Goal: Task Accomplishment & Management: Manage account settings

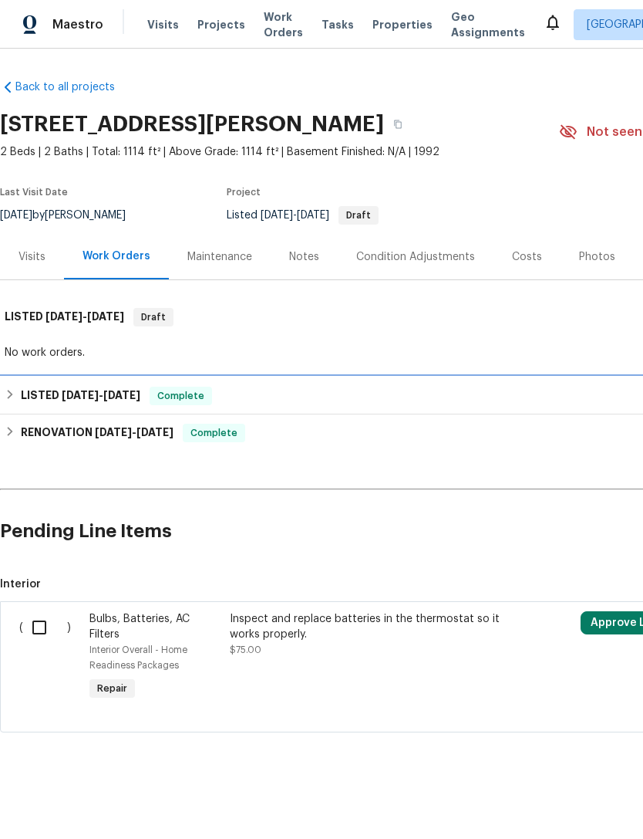
click at [42, 401] on h6 "LISTED [DATE] - [DATE]" at bounding box center [81, 395] width 120 height 19
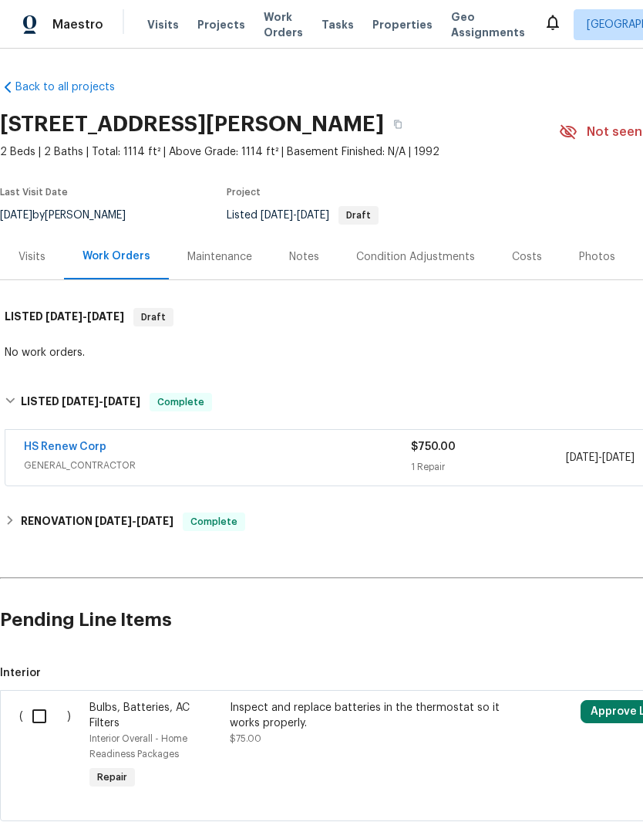
click at [130, 467] on span "GENERAL_CONTRACTOR" at bounding box center [217, 464] width 387 height 15
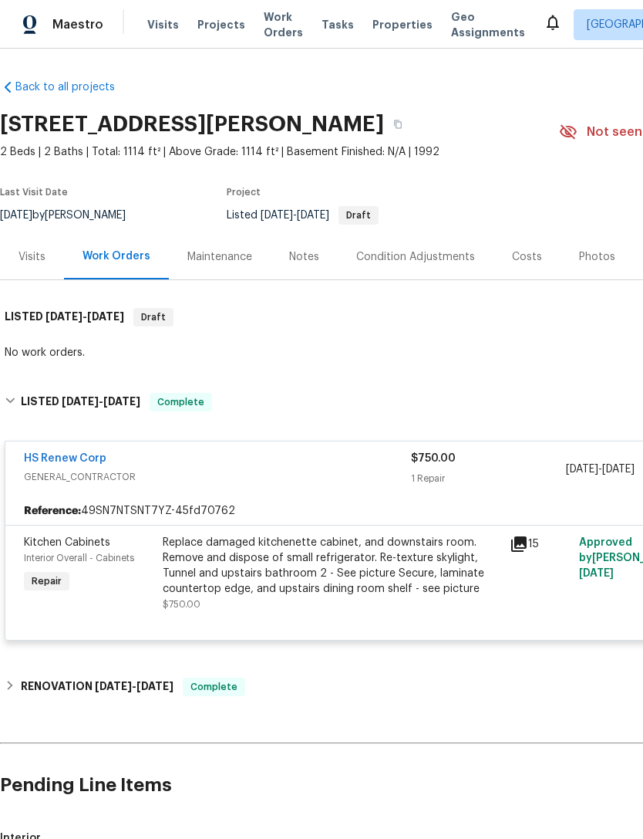
click at [25, 261] on div "Visits" at bounding box center [32, 256] width 27 height 15
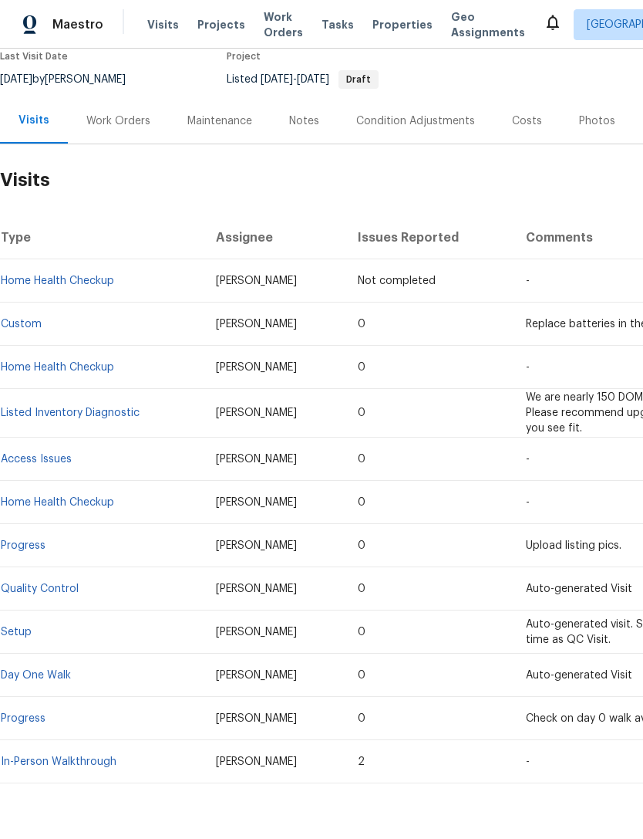
scroll to position [136, 0]
click at [66, 429] on td "Listed Inventory Diagnostic" at bounding box center [102, 413] width 204 height 49
click at [54, 416] on link "Listed Inventory Diagnostic" at bounding box center [70, 412] width 139 height 11
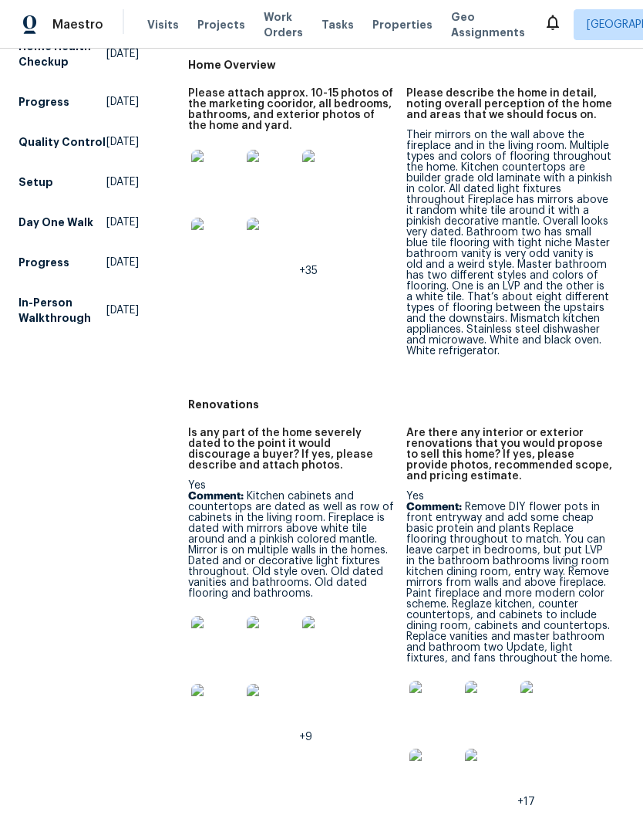
scroll to position [405, 0]
click at [554, 568] on p "Comment: Remove DIY flower pots in front entryway and add some cheap basic prot…" at bounding box center [510, 582] width 206 height 162
click at [527, 563] on p "Comment: Remove DIY flower pots in front entryway and add some cheap basic prot…" at bounding box center [510, 582] width 206 height 162
click at [526, 565] on p "Comment: Remove DIY flower pots in front entryway and add some cheap basic prot…" at bounding box center [510, 582] width 206 height 162
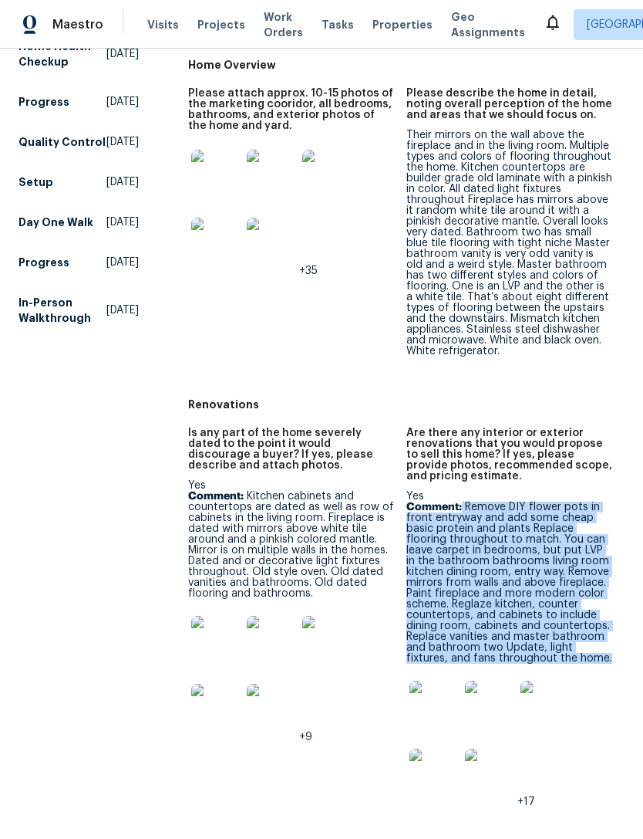
copy p "Remove DIY flower pots in front entryway and add some cheap basic protein and p…"
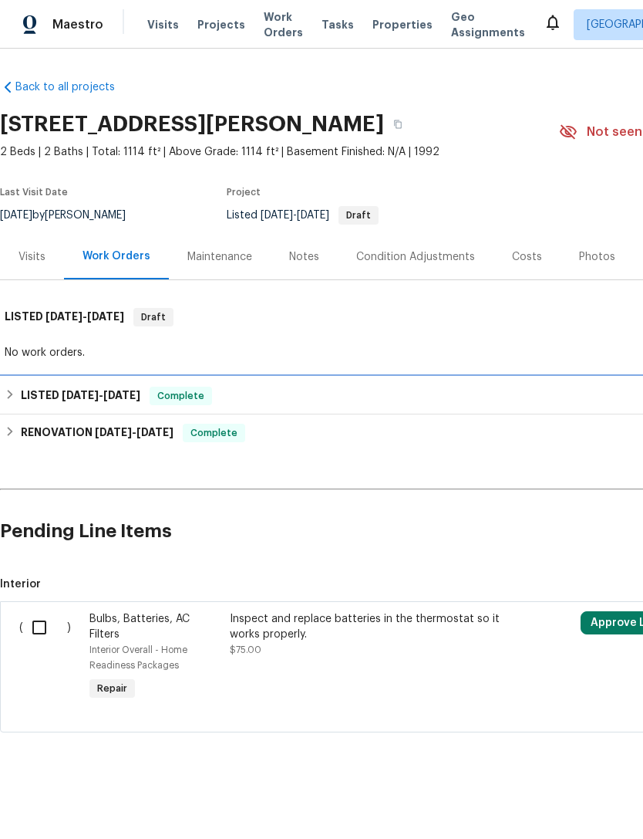
click at [47, 395] on h6 "LISTED [DATE] - [DATE]" at bounding box center [81, 395] width 120 height 19
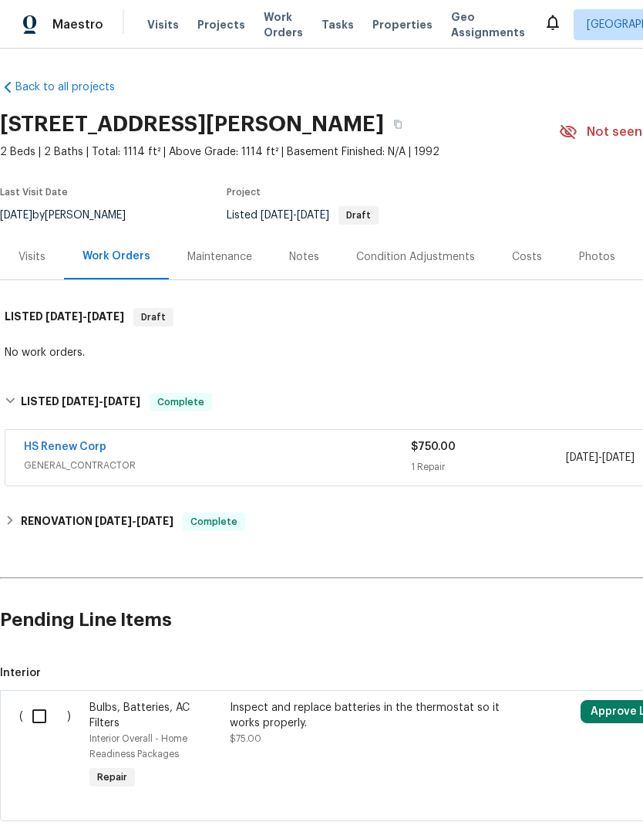
click at [32, 711] on input "checkbox" at bounding box center [45, 716] width 44 height 32
checkbox input "true"
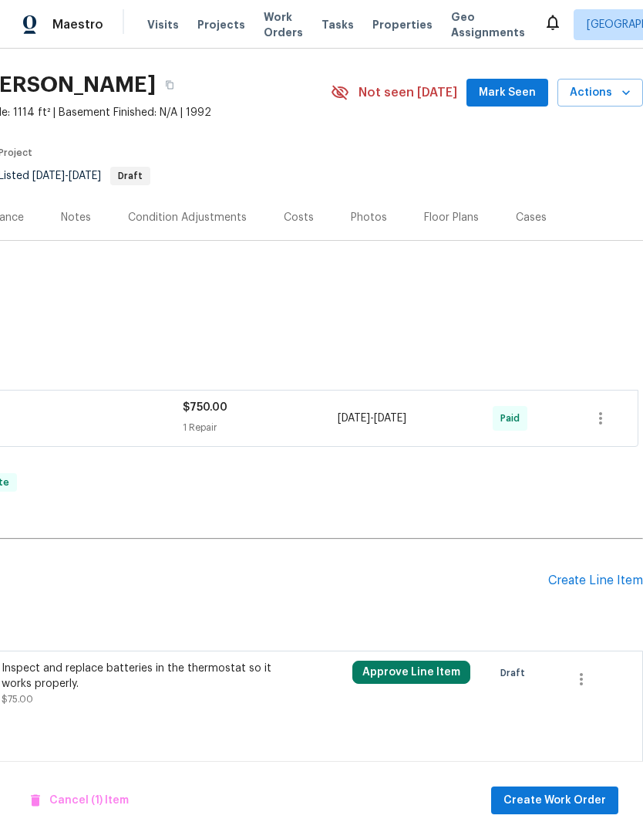
scroll to position [39, 228]
click at [586, 677] on icon "button" at bounding box center [581, 679] width 19 height 19
click at [602, 686] on li "Cancel" at bounding box center [592, 678] width 59 height 25
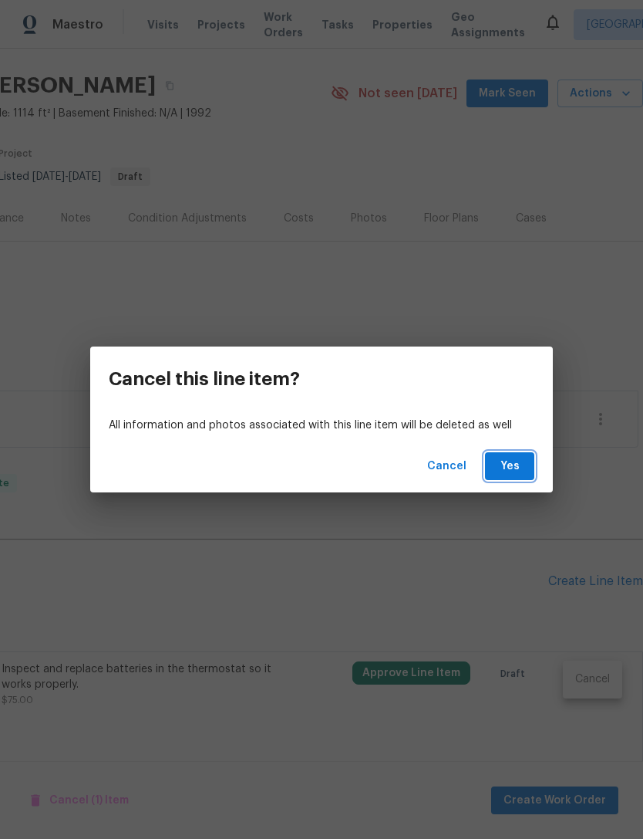
click at [513, 467] on span "Yes" at bounding box center [510, 466] width 25 height 19
